Goal: Book appointment/travel/reservation

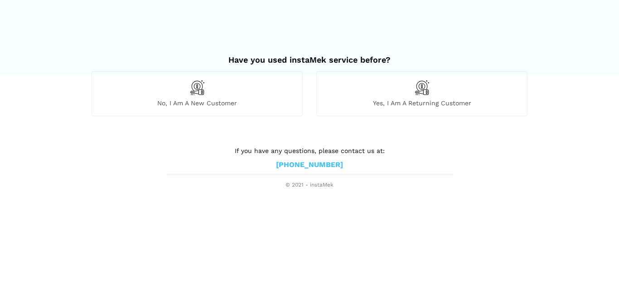
click at [211, 94] on div "No, I am a new customer" at bounding box center [197, 93] width 211 height 44
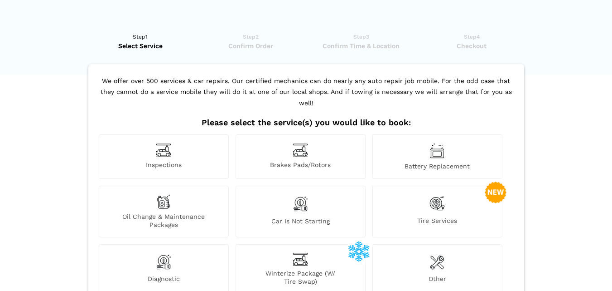
click at [448, 145] on div "Battery Replacement" at bounding box center [438, 156] width 130 height 44
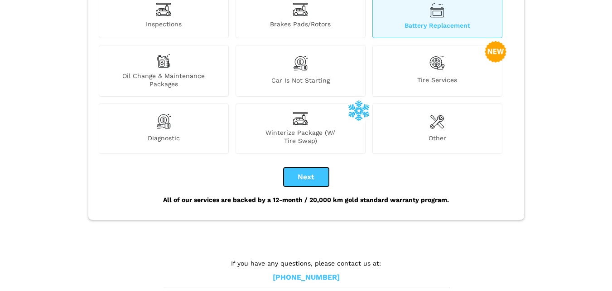
click at [313, 169] on button "Next" at bounding box center [306, 176] width 45 height 19
checkbox input "true"
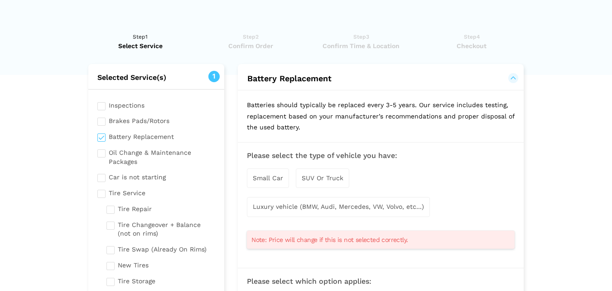
click at [337, 179] on span "SUV Or Truck" at bounding box center [323, 177] width 42 height 7
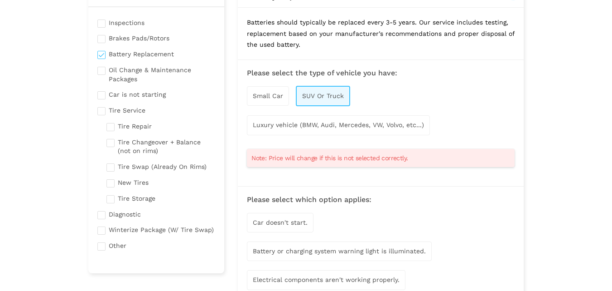
scroll to position [91, 0]
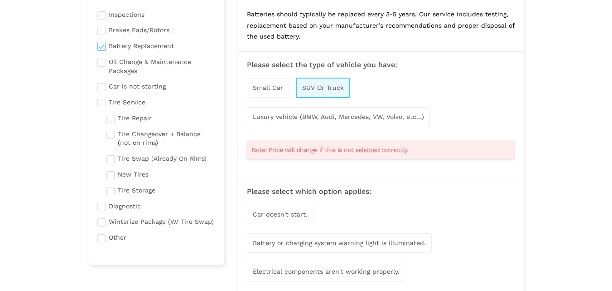
click at [371, 117] on span "Luxury vehicle (BMW, Audi, Mercedes, VW, Volvo, etc...)" at bounding box center [338, 116] width 171 height 7
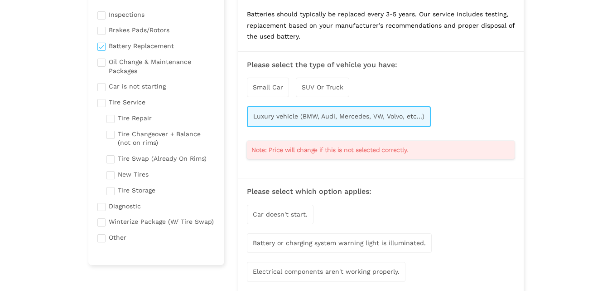
click at [332, 90] on span "SUV Or Truck" at bounding box center [323, 86] width 42 height 7
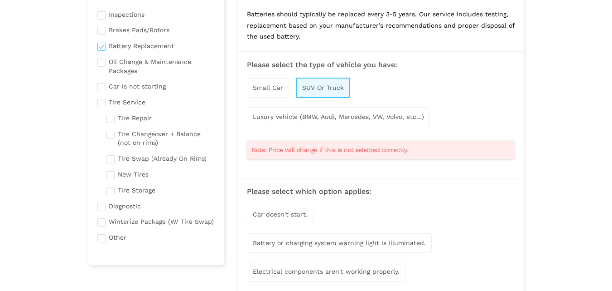
scroll to position [136, 0]
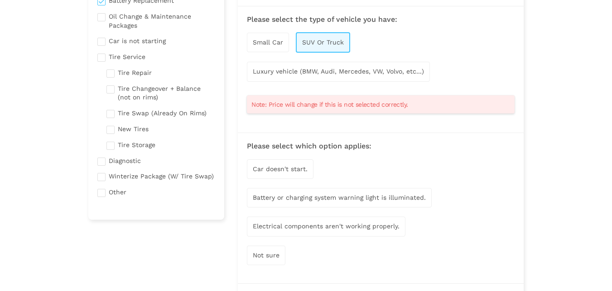
click at [301, 166] on span "Car doesn't start." at bounding box center [280, 168] width 55 height 7
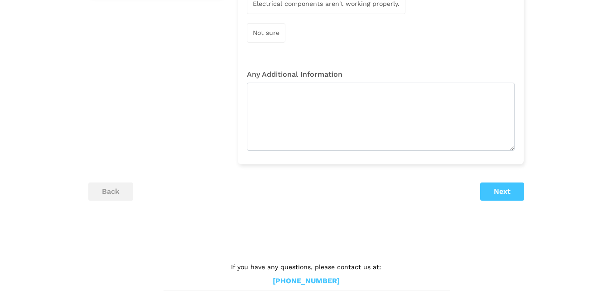
scroll to position [363, 0]
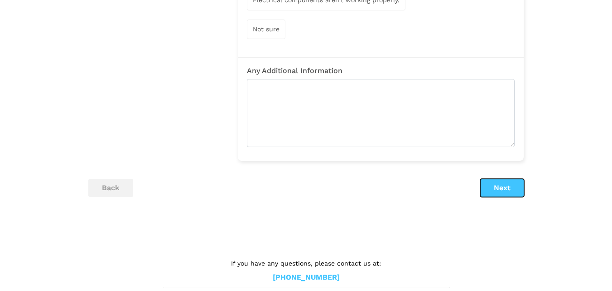
click at [503, 194] on button "Next" at bounding box center [502, 188] width 44 height 18
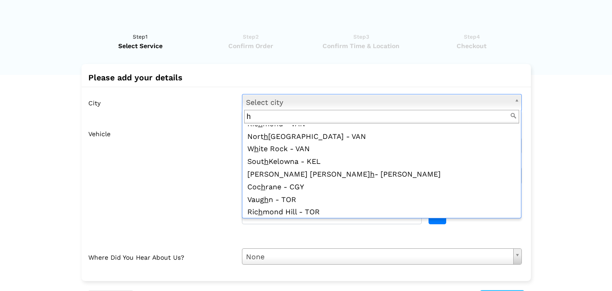
scroll to position [0, 0]
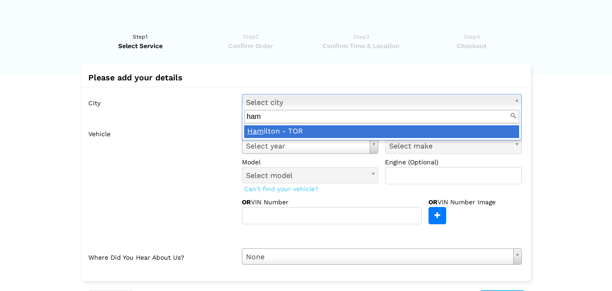
type input "ham"
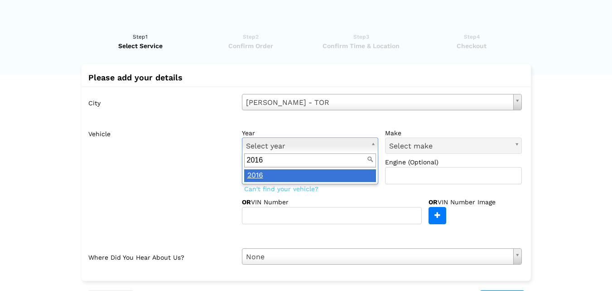
type input "2016"
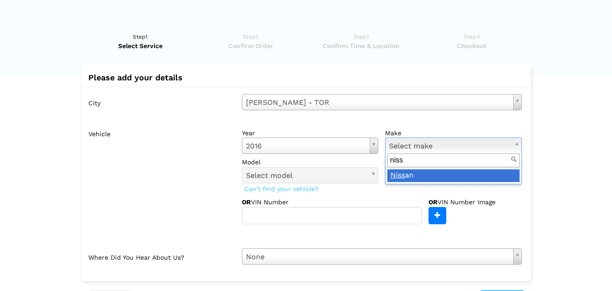
type input "niss"
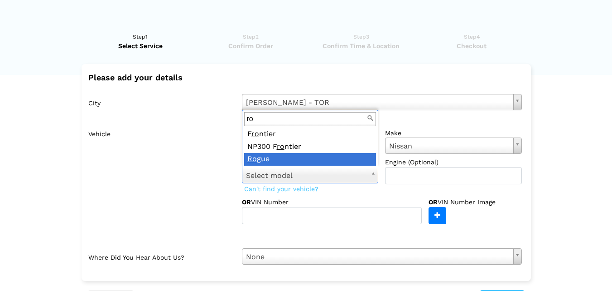
type input "ro"
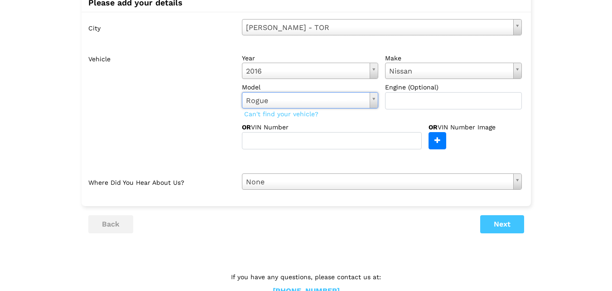
scroll to position [91, 0]
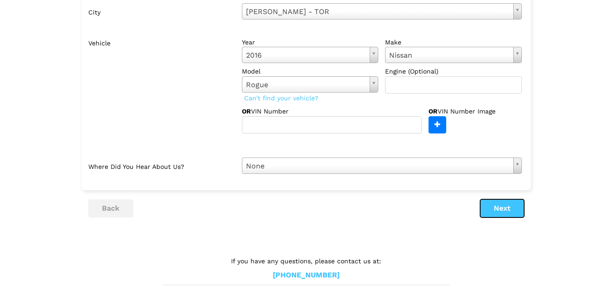
click at [488, 208] on button "Next" at bounding box center [502, 208] width 44 height 18
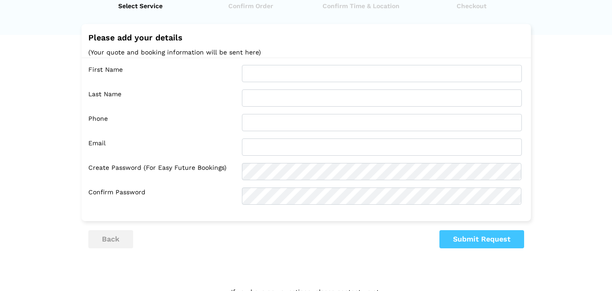
scroll to position [0, 0]
